Goal: Transaction & Acquisition: Download file/media

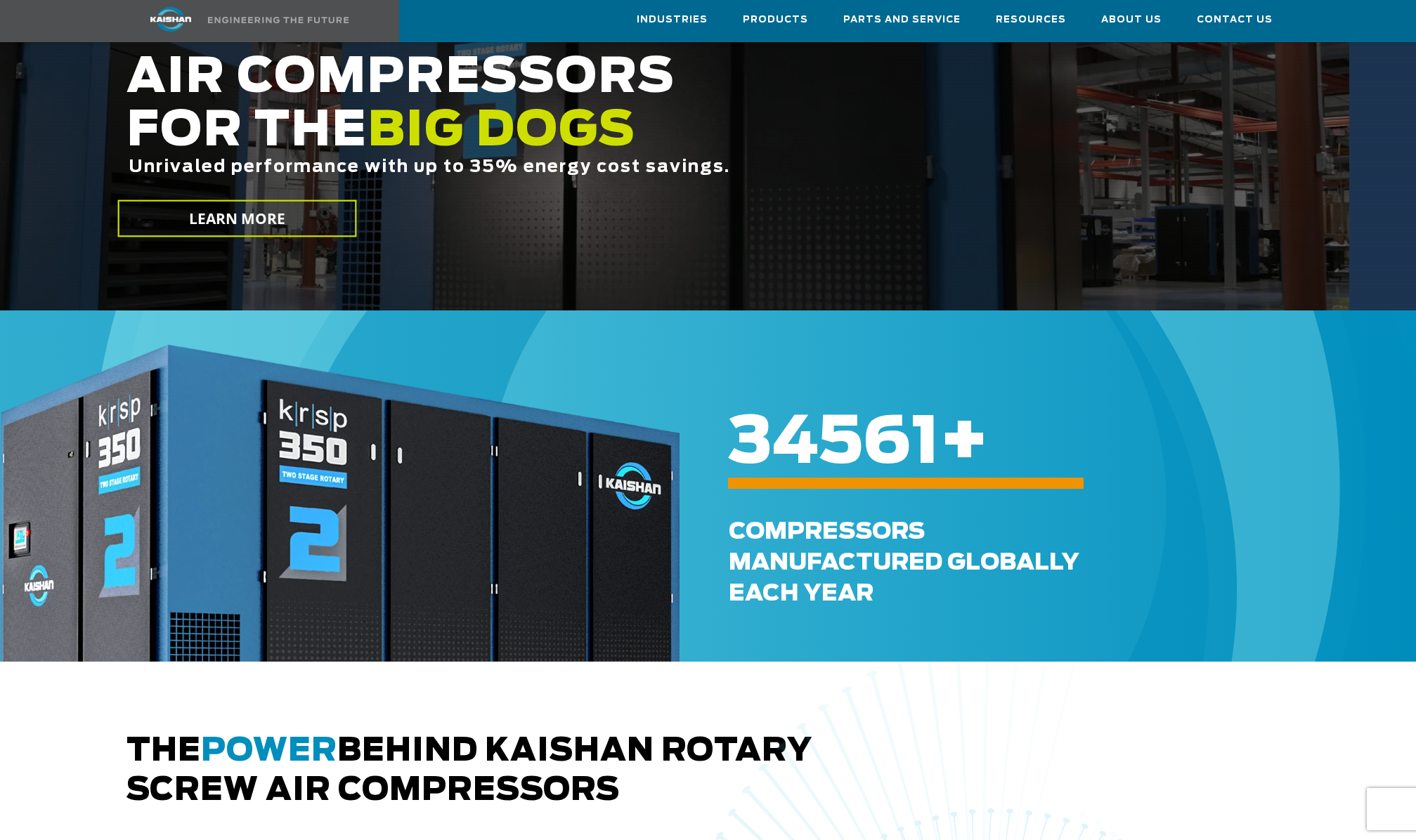
scroll to position [263, 0]
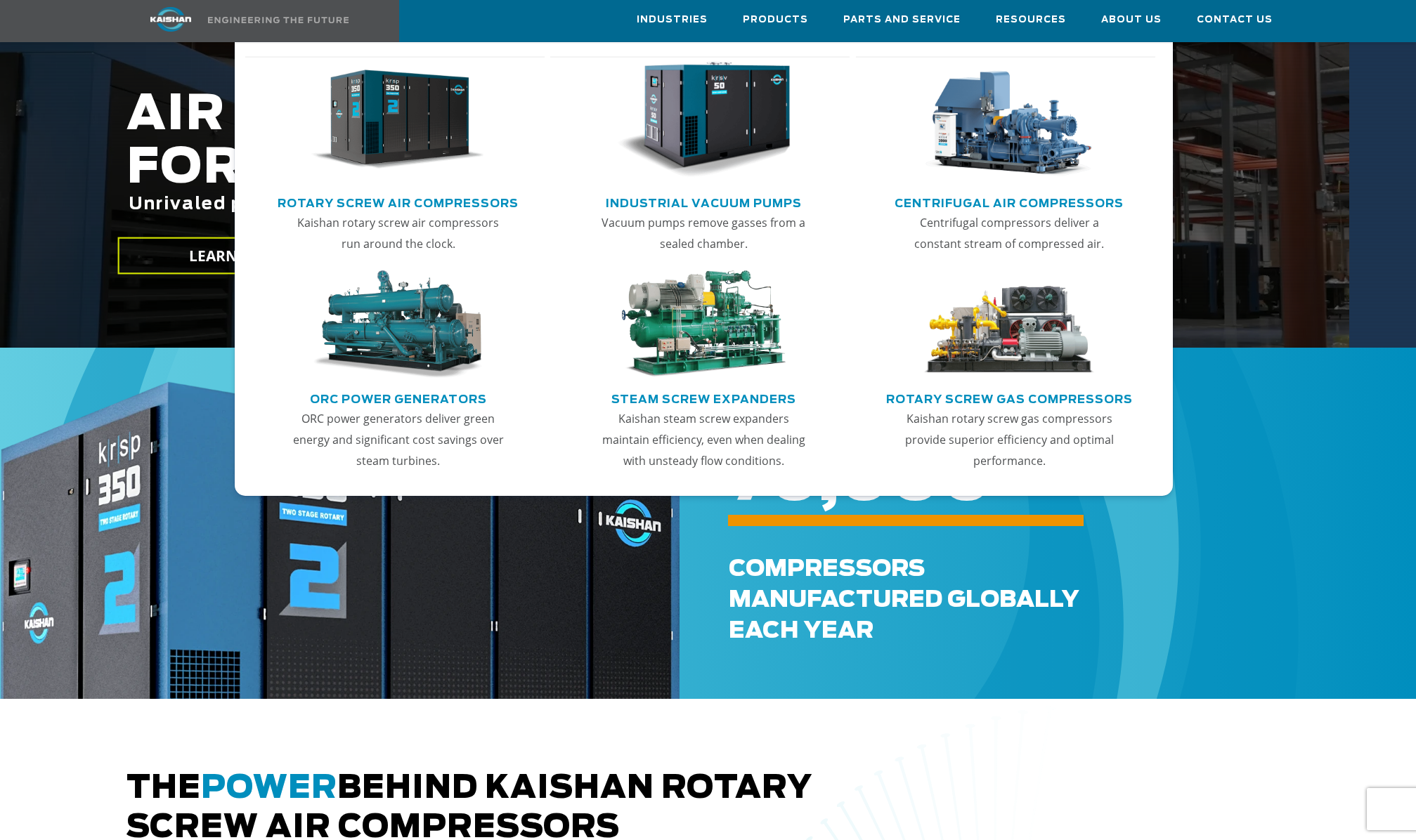
click at [498, 197] on link "Rotary Screw Air Compressors" at bounding box center [398, 201] width 241 height 21
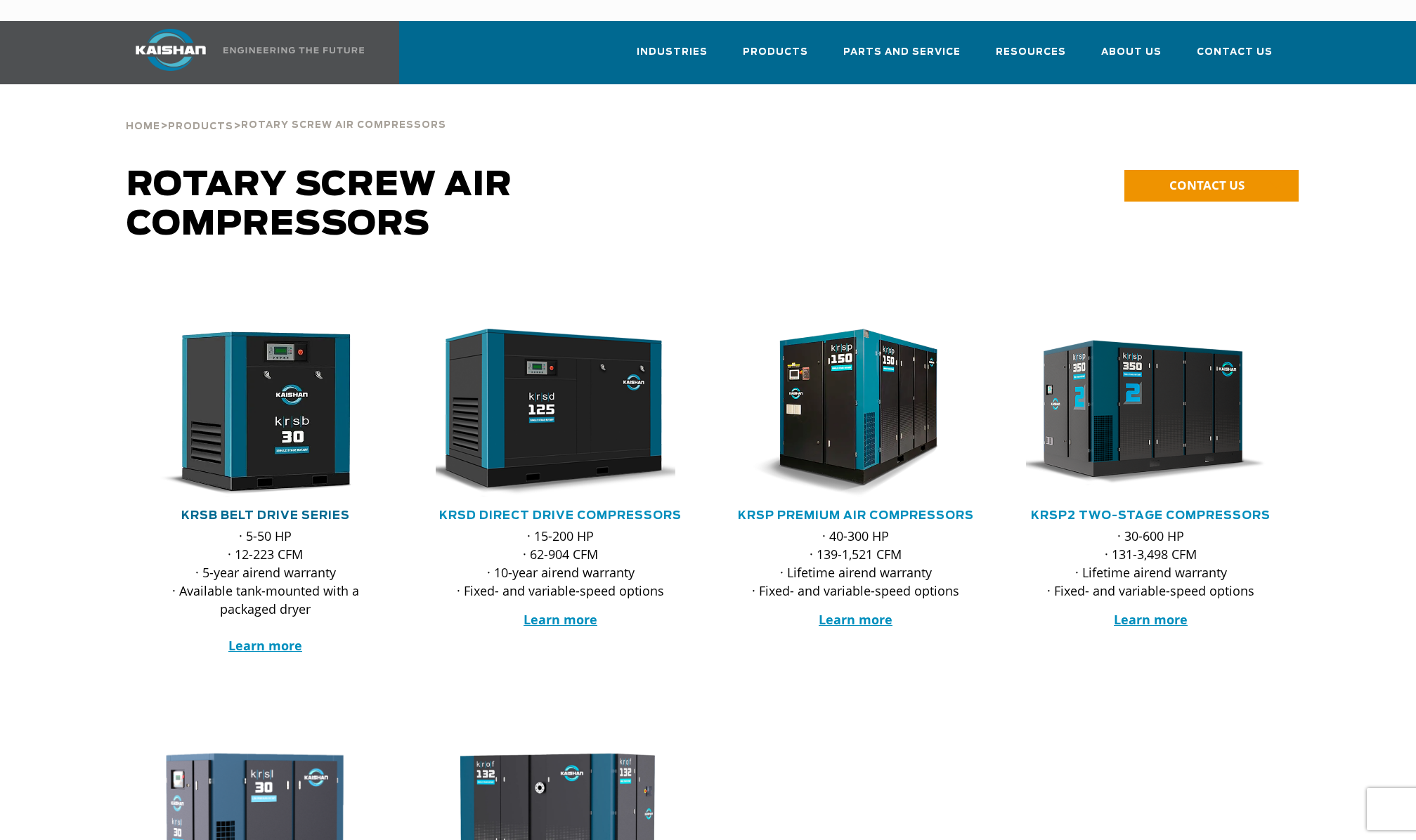
click at [271, 510] on link "KRSB Belt Drive Series" at bounding box center [265, 516] width 169 height 11
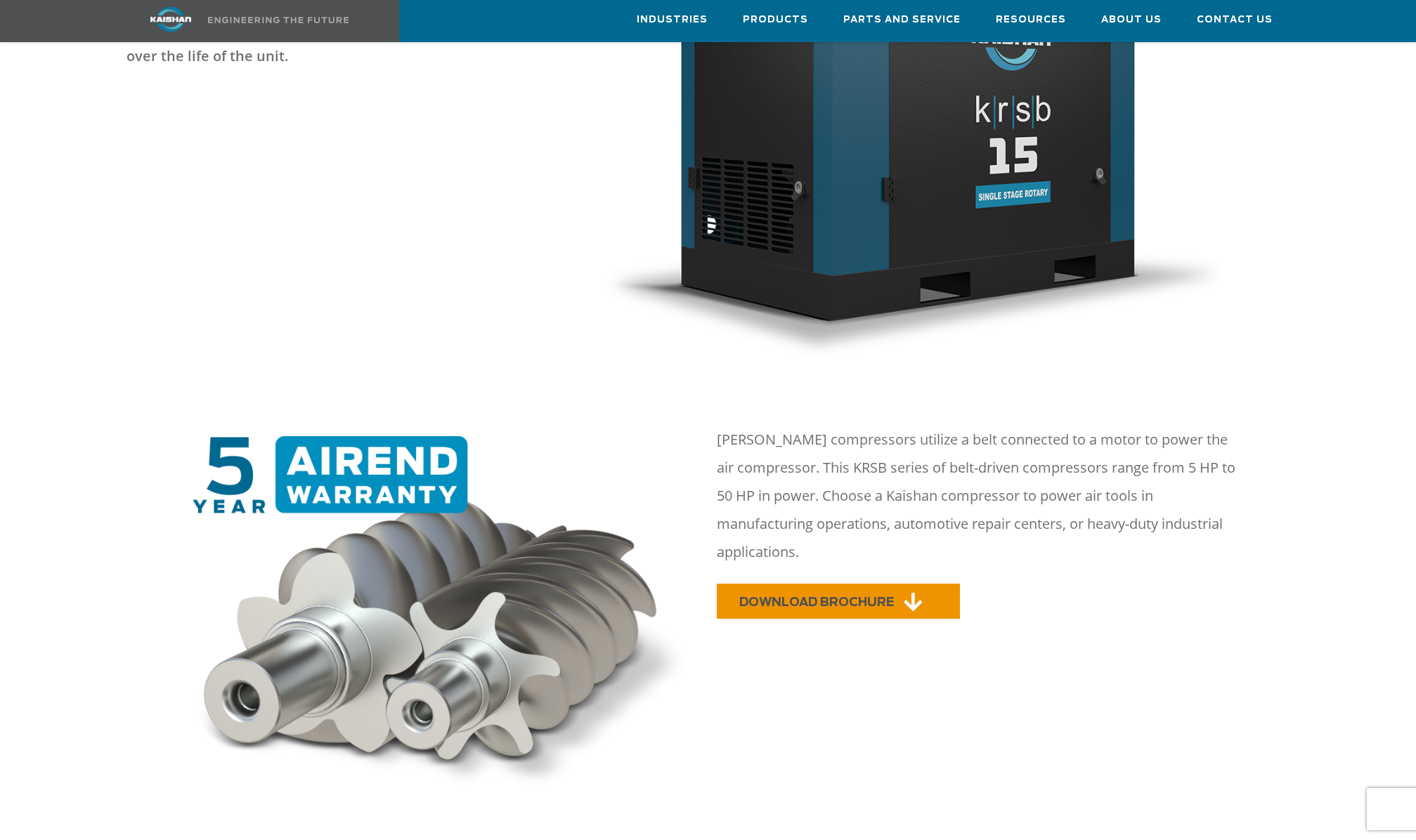
scroll to position [527, 0]
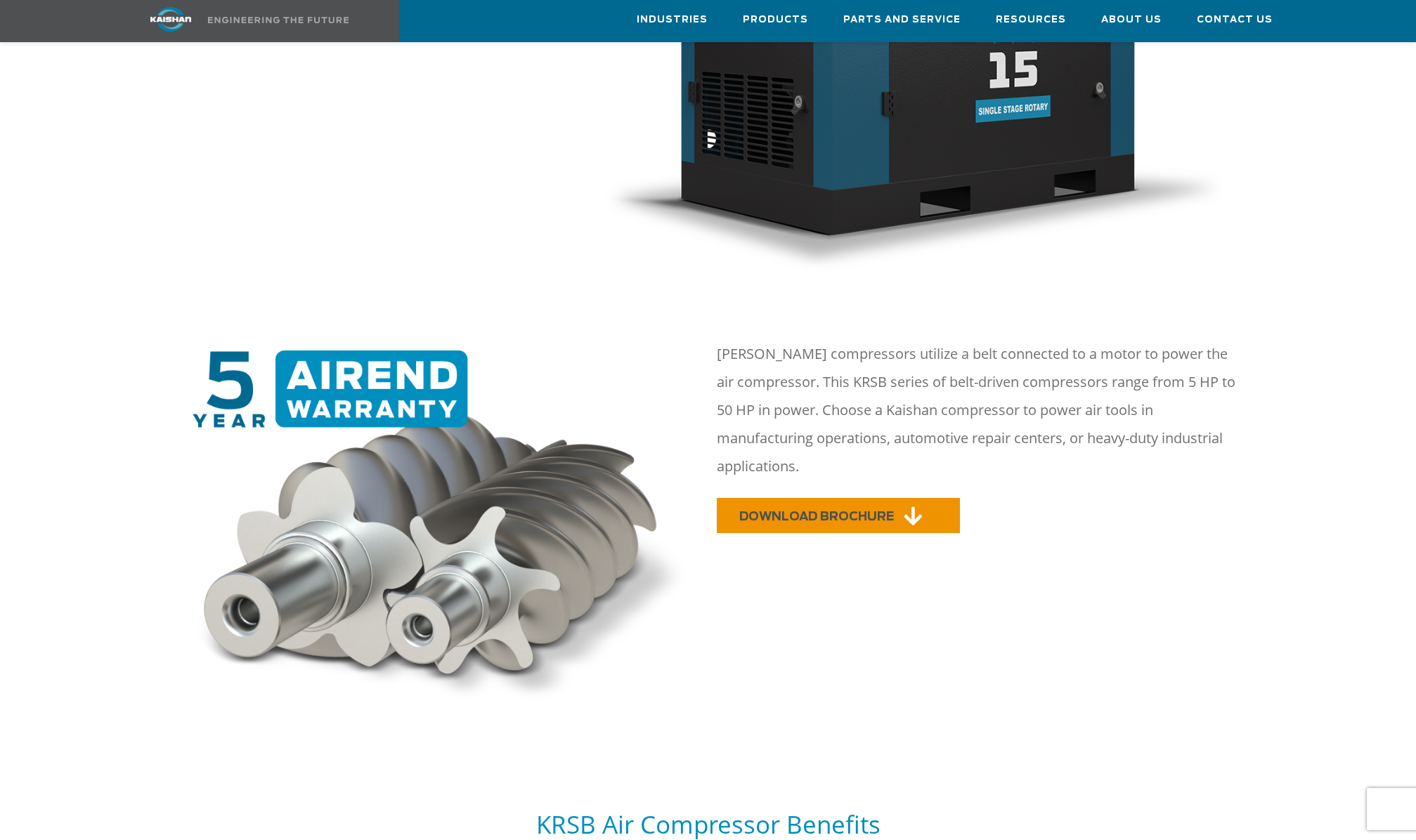
click at [816, 511] on span "DOWNLOAD BROCHURE" at bounding box center [816, 517] width 154 height 12
